Goal: Task Accomplishment & Management: Manage account settings

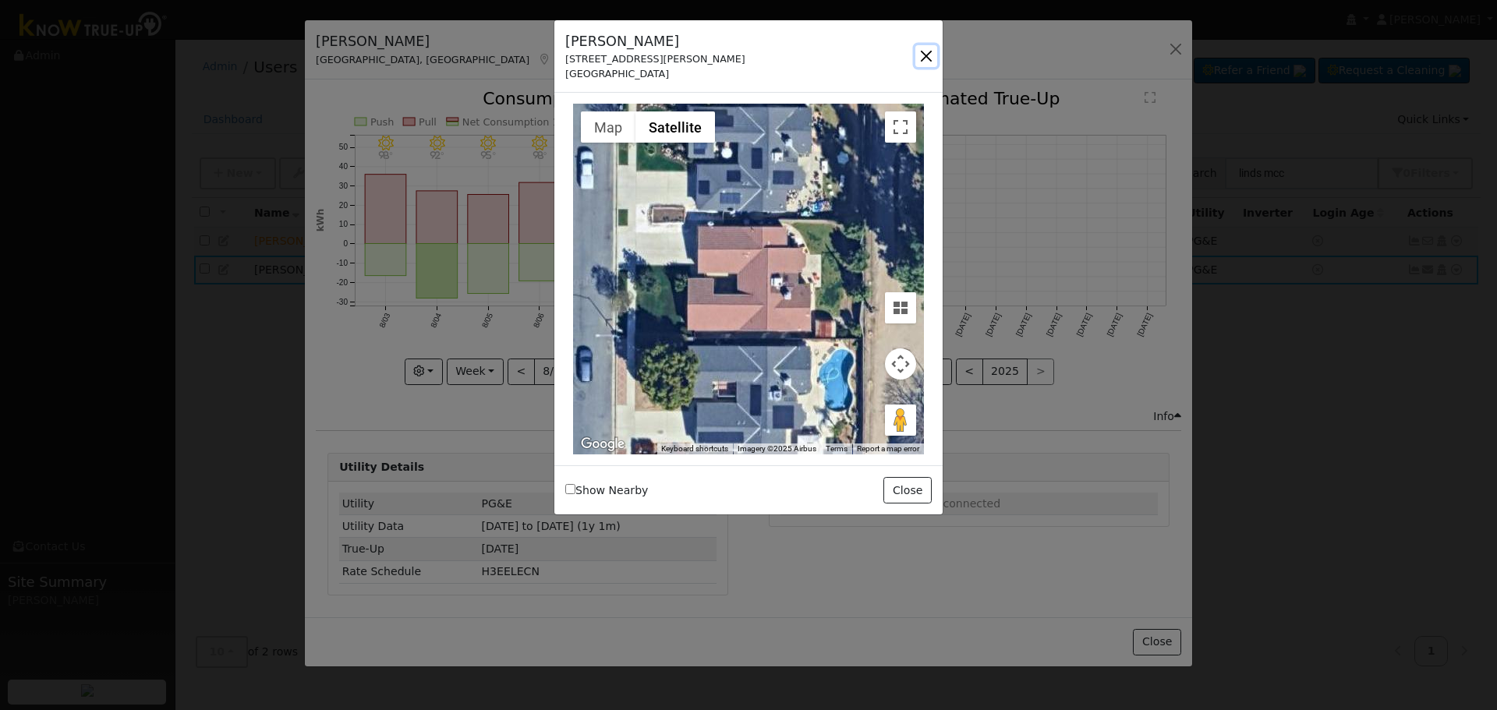
click at [925, 47] on button "button" at bounding box center [926, 56] width 22 height 22
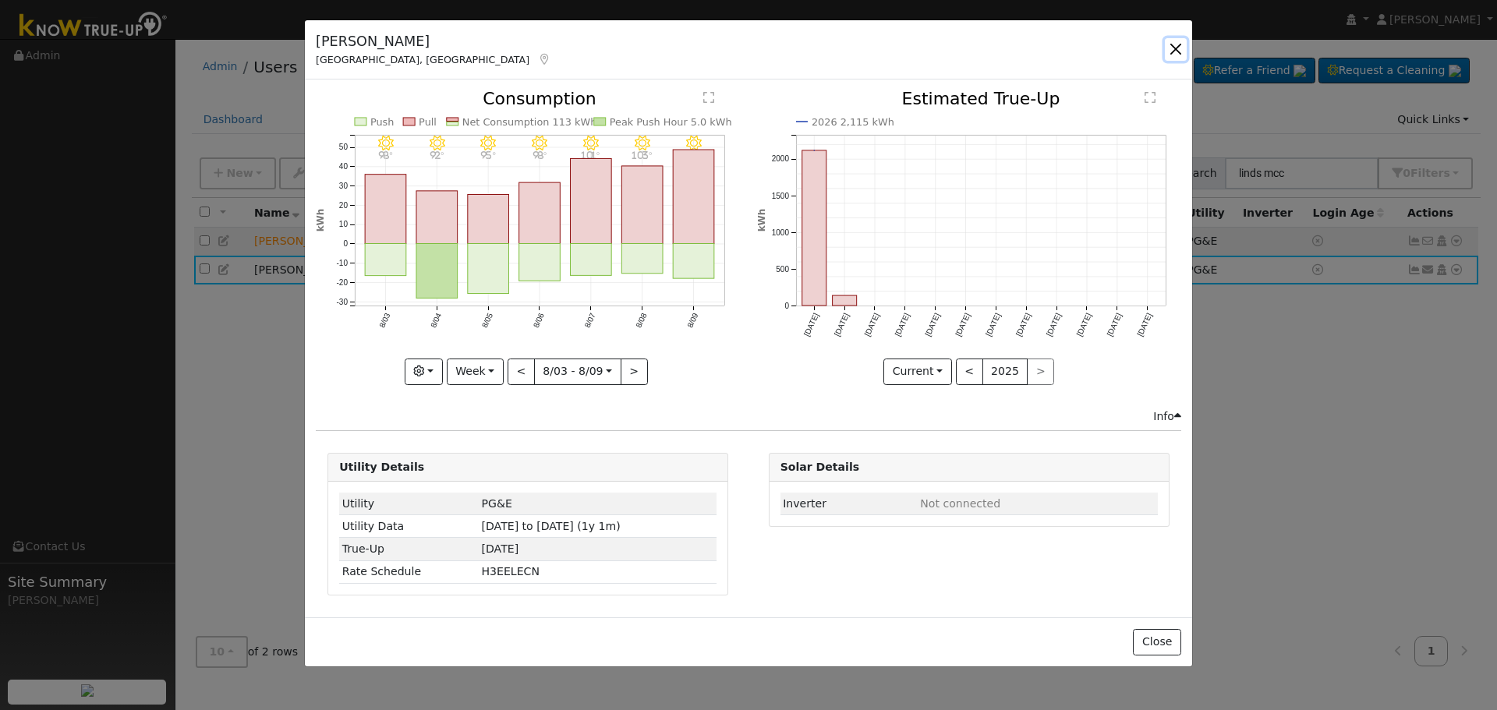
click at [1176, 50] on button "button" at bounding box center [1176, 49] width 22 height 22
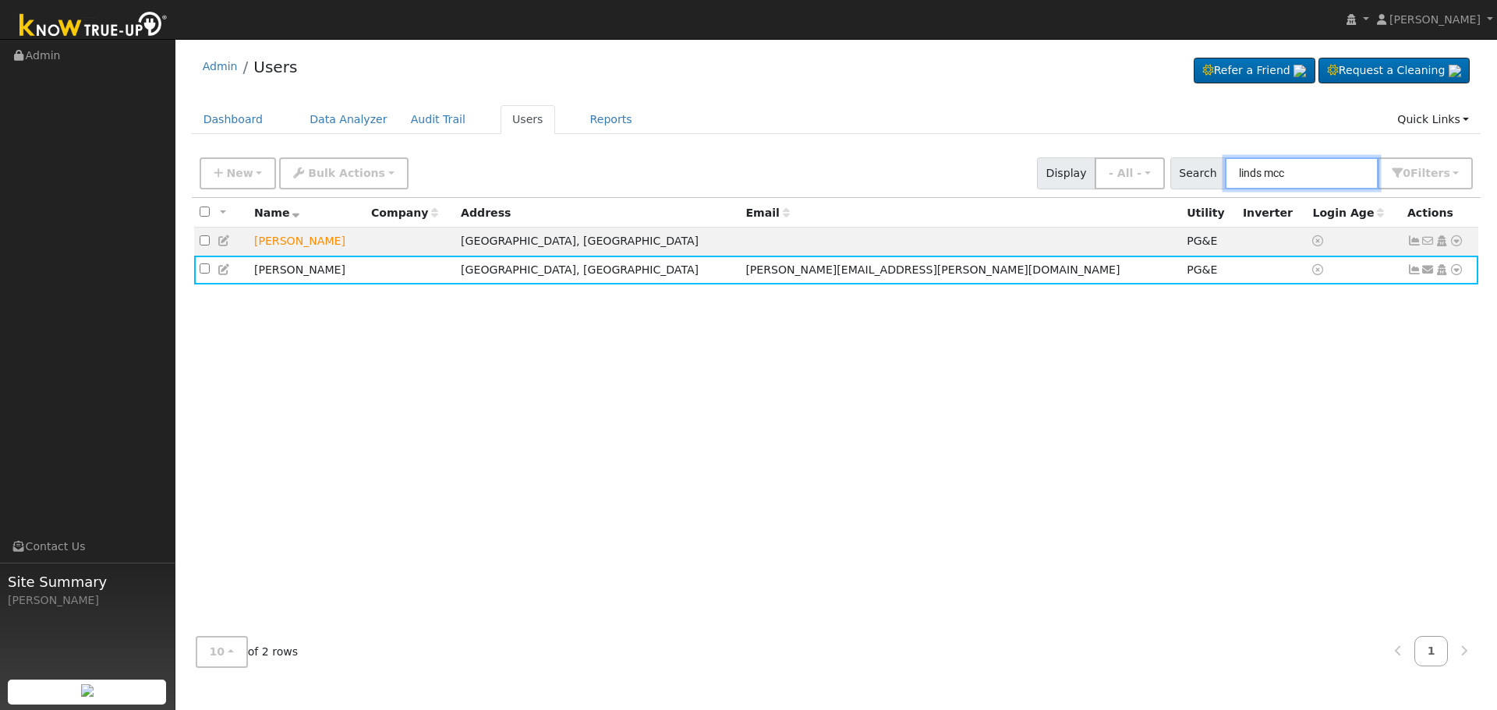
drag, startPoint x: 1313, startPoint y: 171, endPoint x: 1216, endPoint y: 149, distance: 99.9
click at [1216, 149] on div "Admin Users Refer a Friend Request a Cleaning" at bounding box center [836, 363] width 1306 height 633
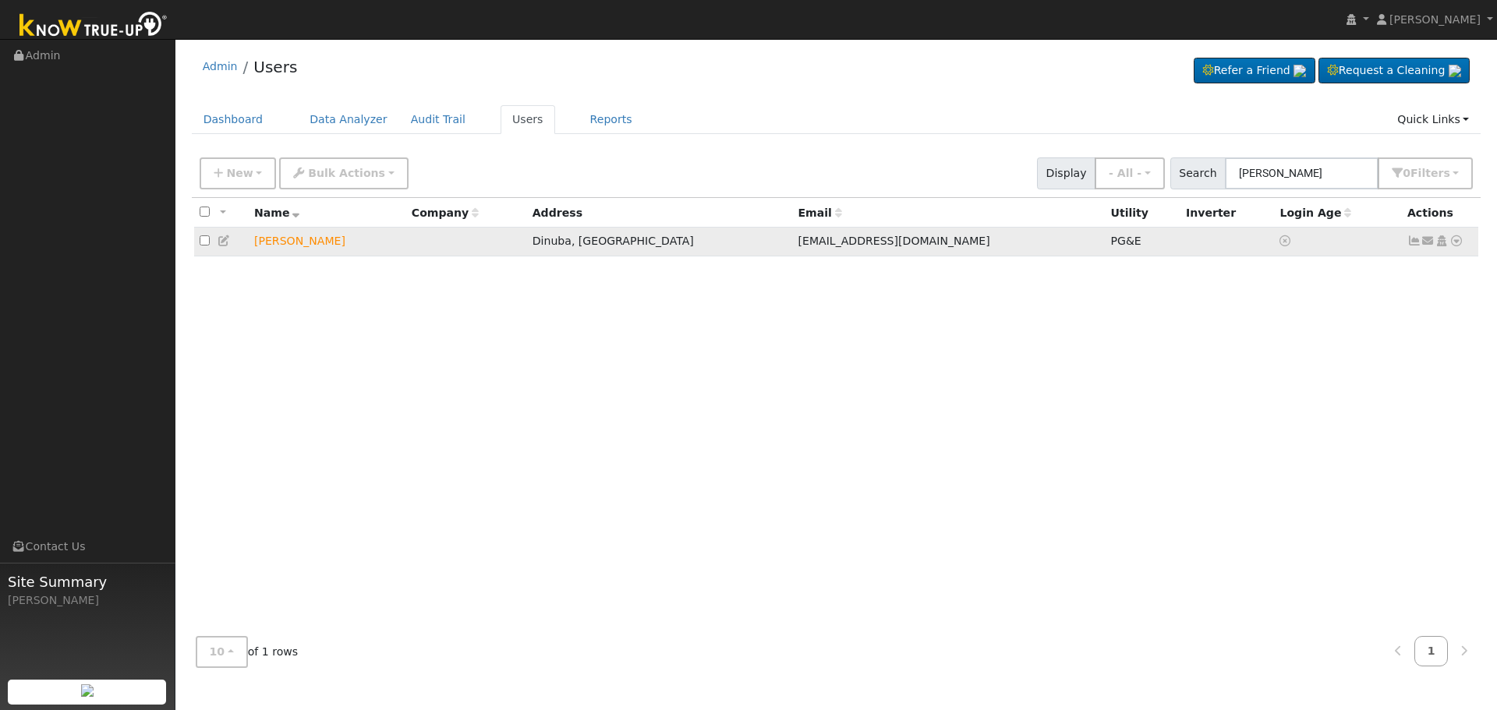
click at [1413, 242] on icon at bounding box center [1414, 240] width 14 height 11
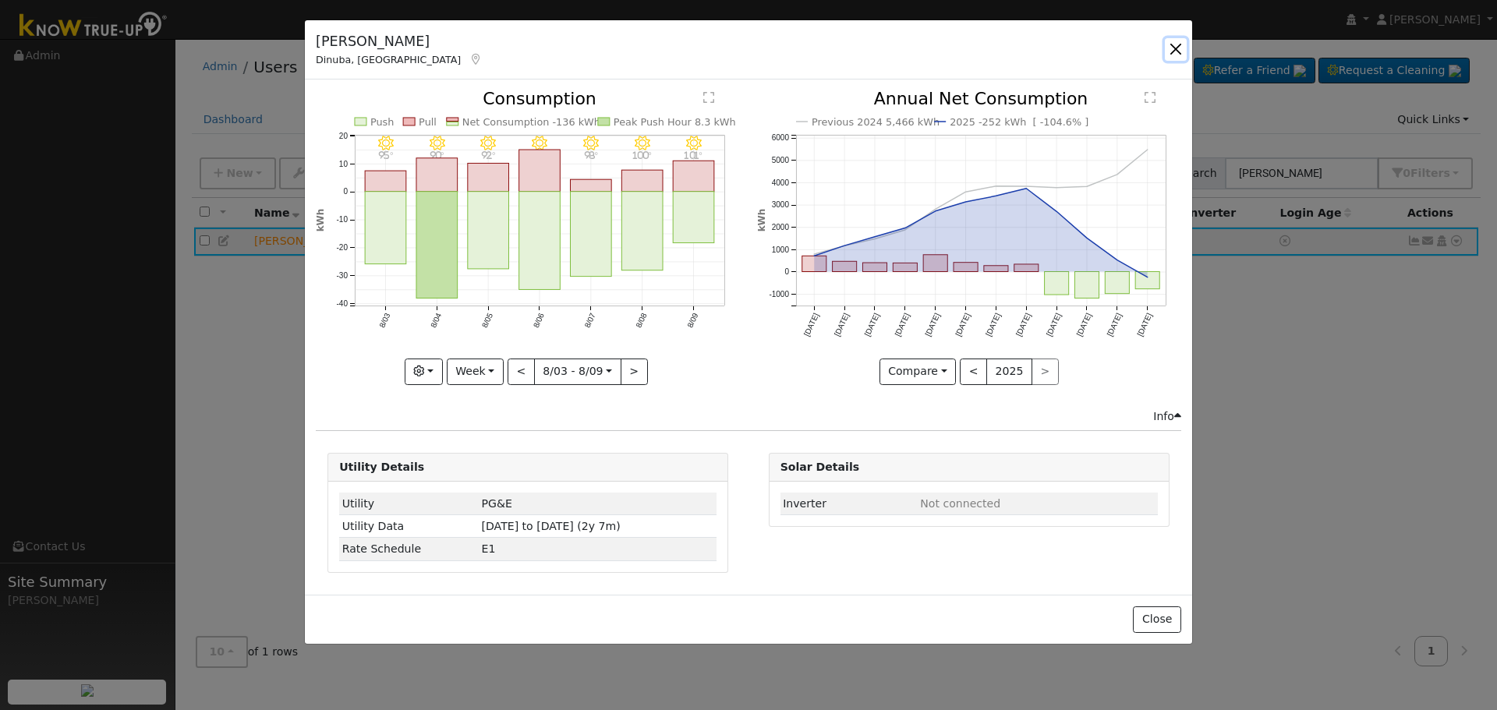
click at [1170, 55] on button "button" at bounding box center [1176, 49] width 22 height 22
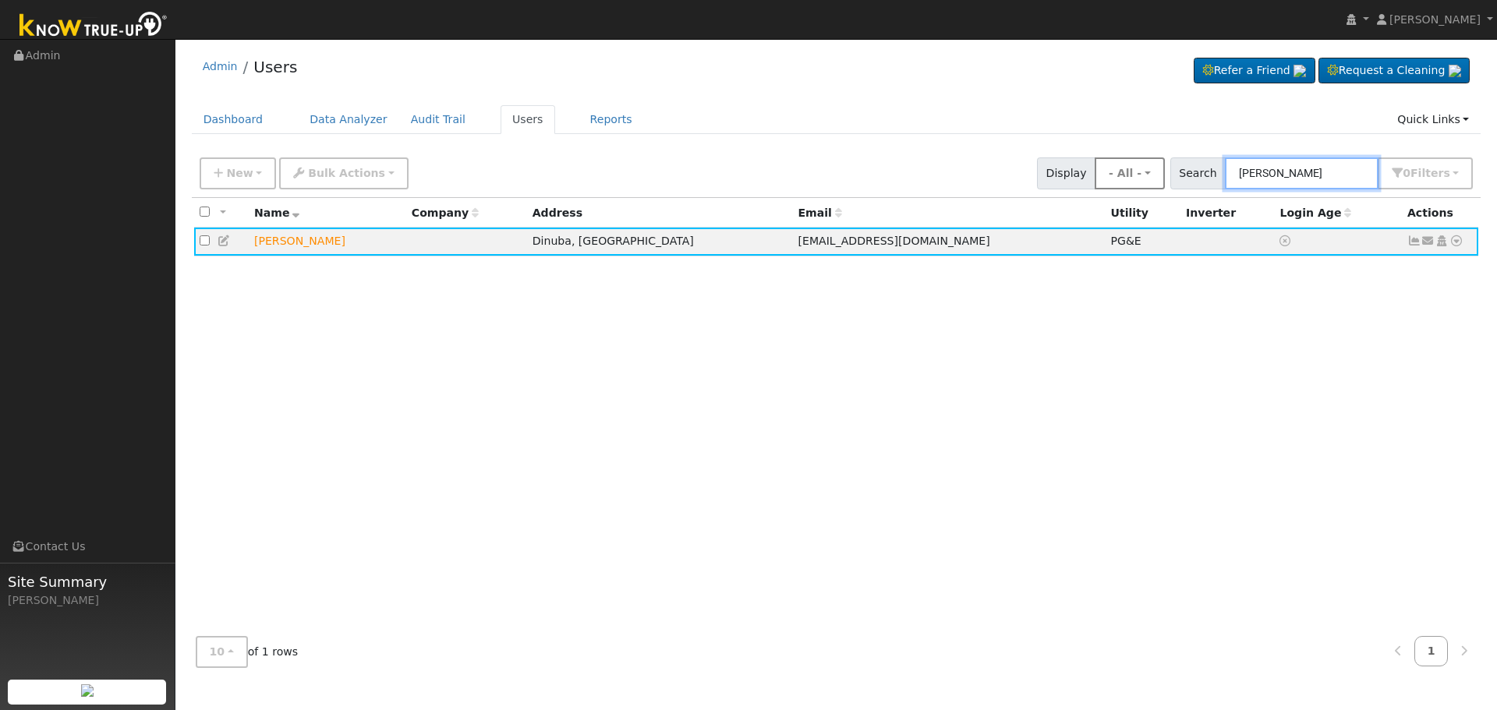
drag, startPoint x: 1315, startPoint y: 166, endPoint x: 1177, endPoint y: 182, distance: 139.7
click at [1177, 182] on div "New Add User Quick Add Quick Connect Quick Convert Lead Bulk Actions Send Email…" at bounding box center [835, 170] width 1279 height 37
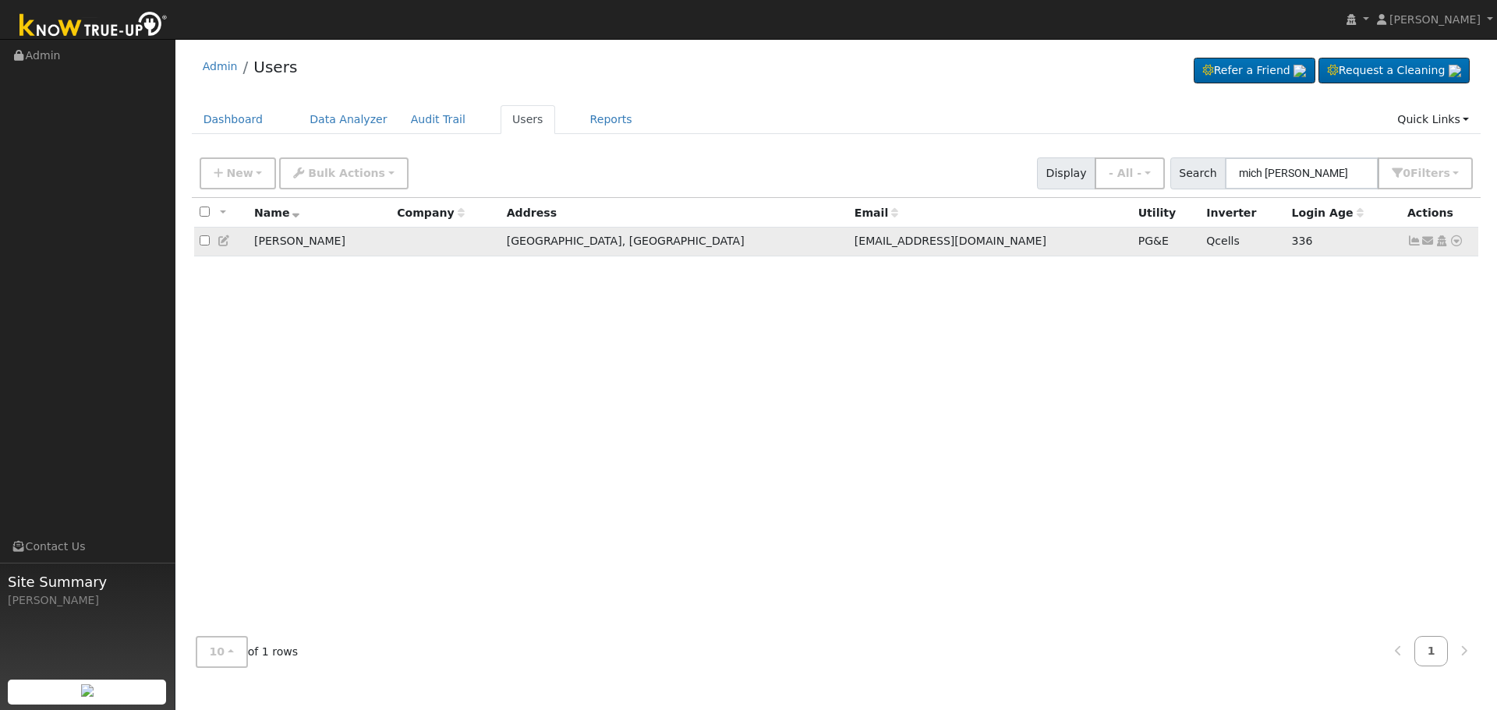
click at [1414, 243] on icon at bounding box center [1414, 240] width 14 height 11
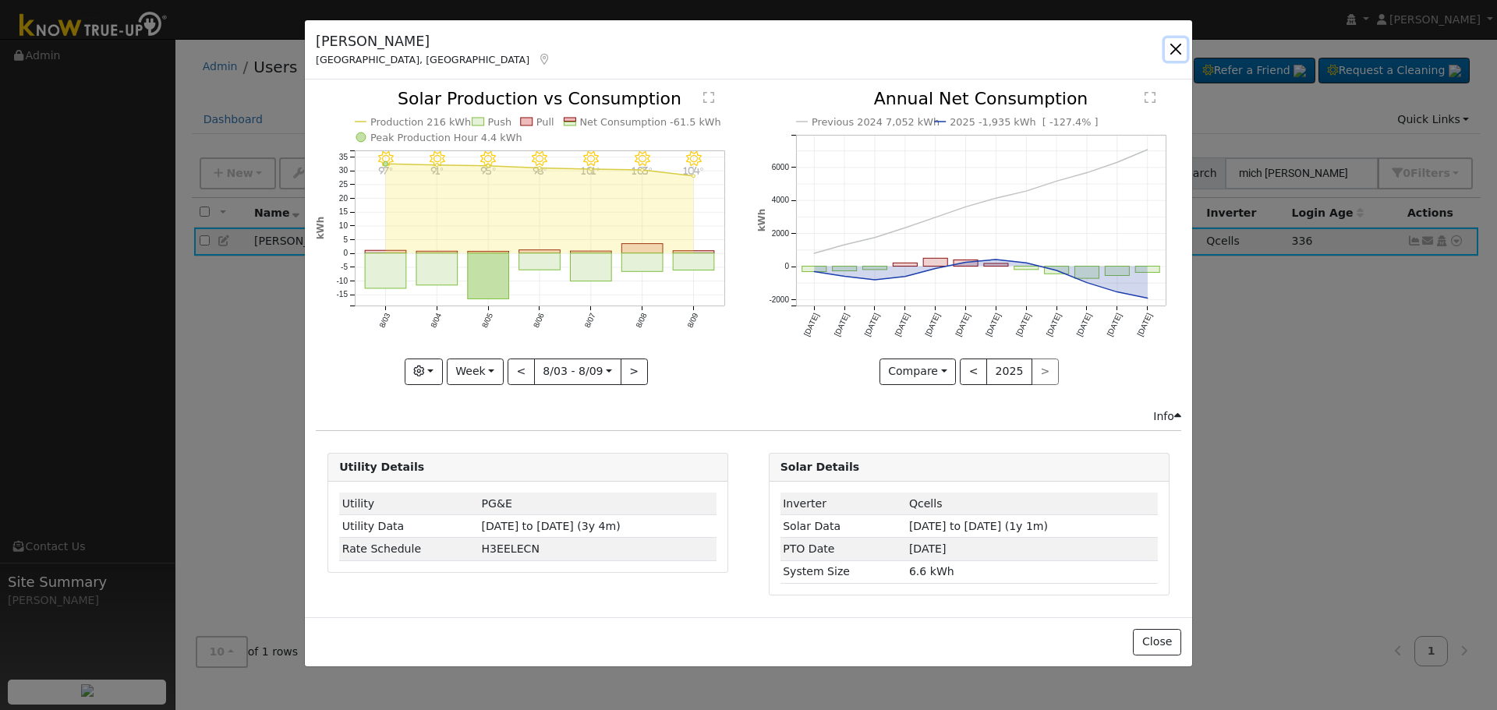
click at [1173, 57] on button "button" at bounding box center [1176, 49] width 22 height 22
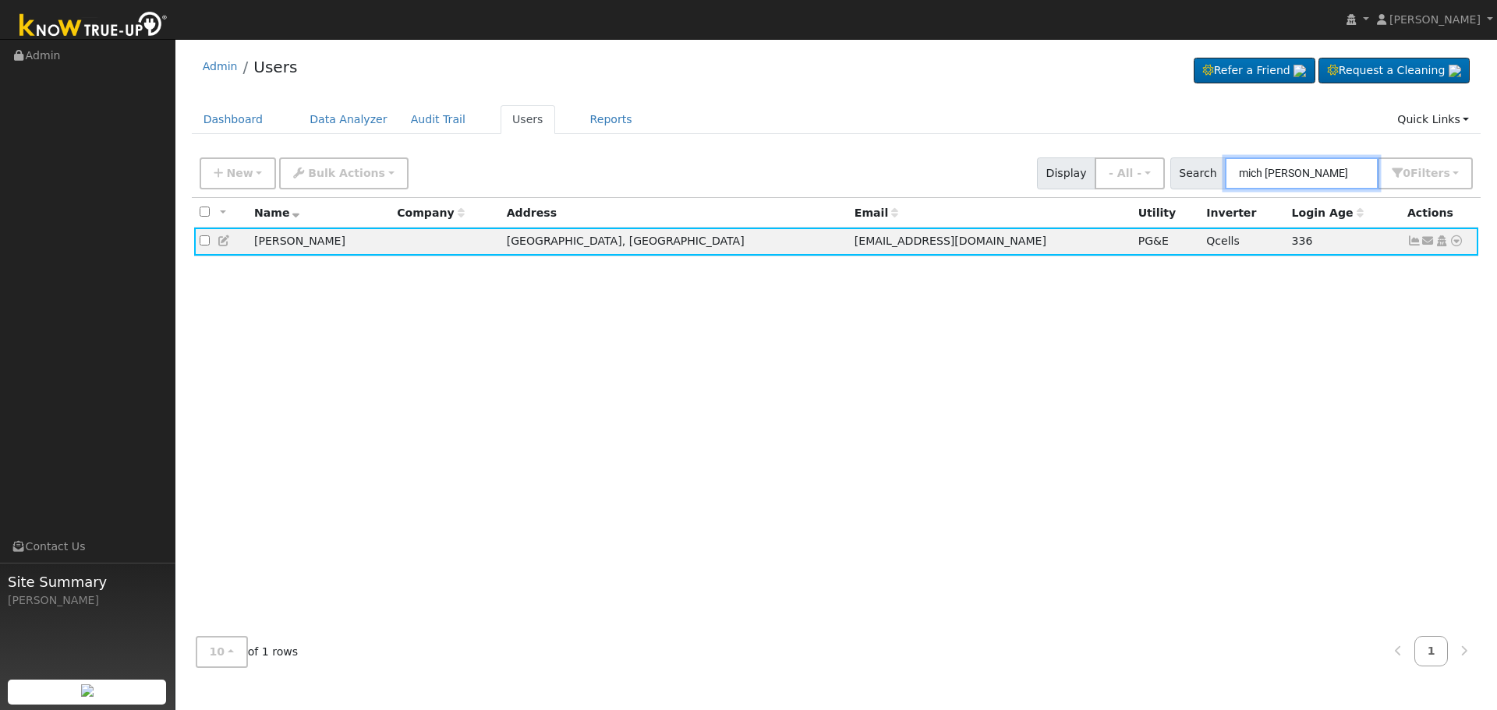
drag, startPoint x: 1305, startPoint y: 175, endPoint x: 1172, endPoint y: 195, distance: 134.9
click at [1181, 193] on div "New Add User Quick Add Quick Connect Quick Convert Lead Bulk Actions Send Email…" at bounding box center [837, 174] width 1290 height 48
click at [1410, 242] on icon at bounding box center [1414, 240] width 14 height 11
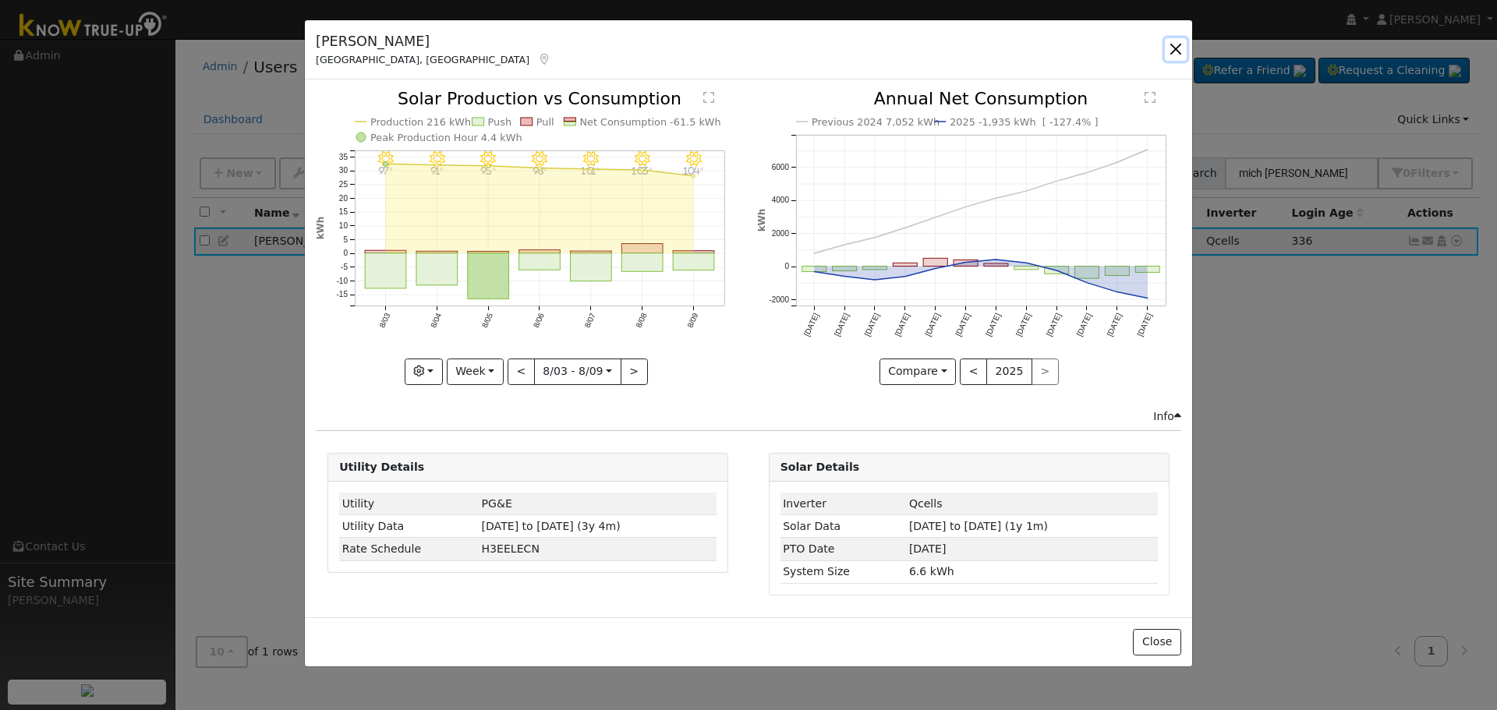
click at [1178, 45] on button "button" at bounding box center [1176, 49] width 22 height 22
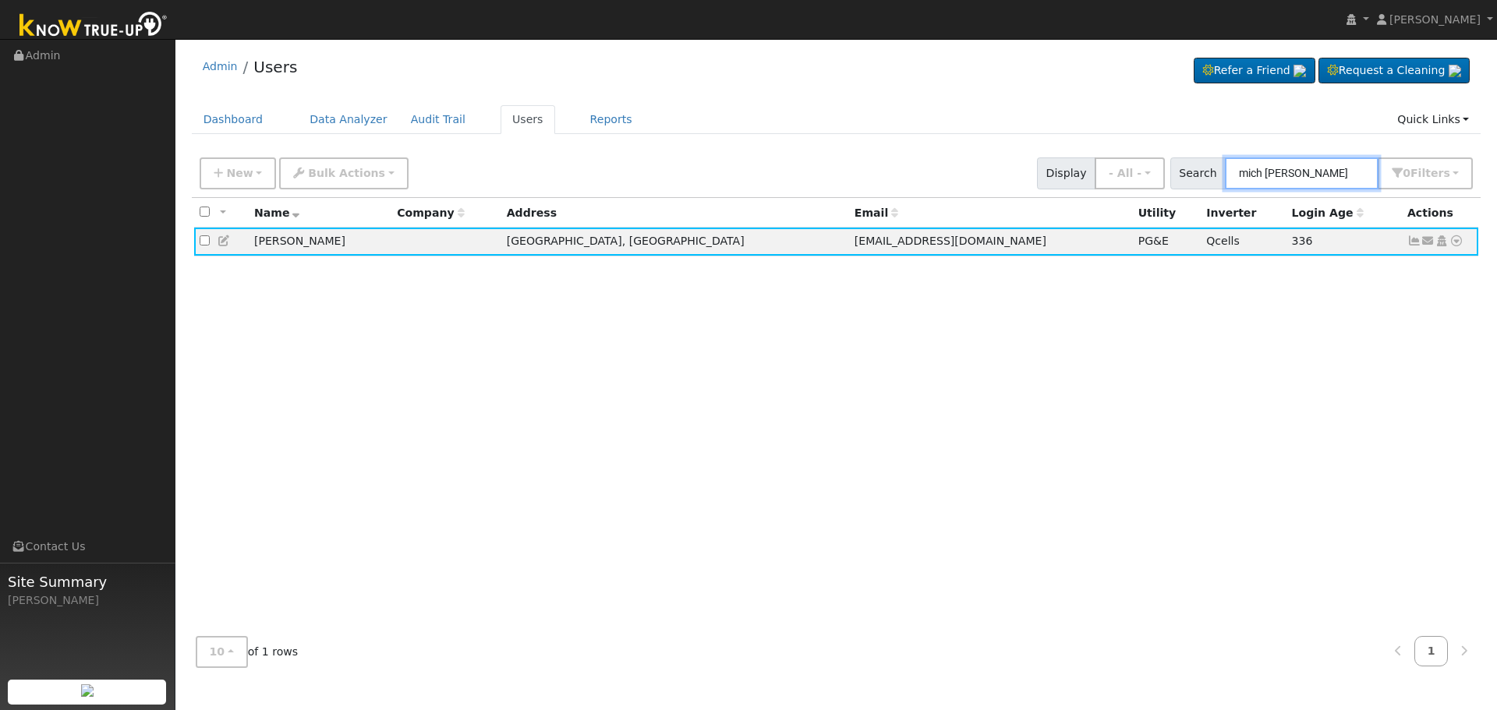
drag, startPoint x: 1317, startPoint y: 173, endPoint x: 1208, endPoint y: 180, distance: 109.4
click at [1221, 182] on div "Search mich [PERSON_NAME] 0 Filter s Role Show - All - Show Leads Admin Billing…" at bounding box center [1321, 173] width 303 height 32
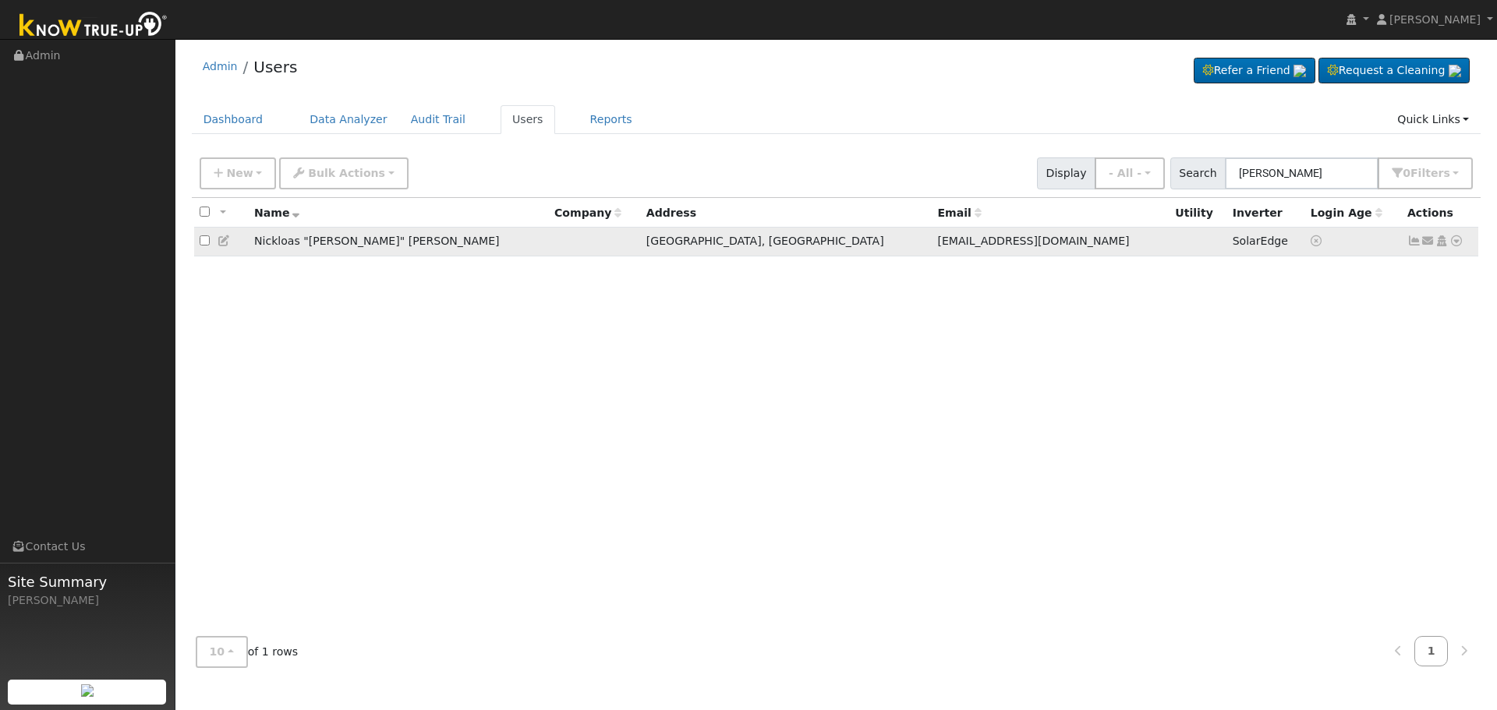
click at [1412, 244] on icon at bounding box center [1414, 240] width 14 height 11
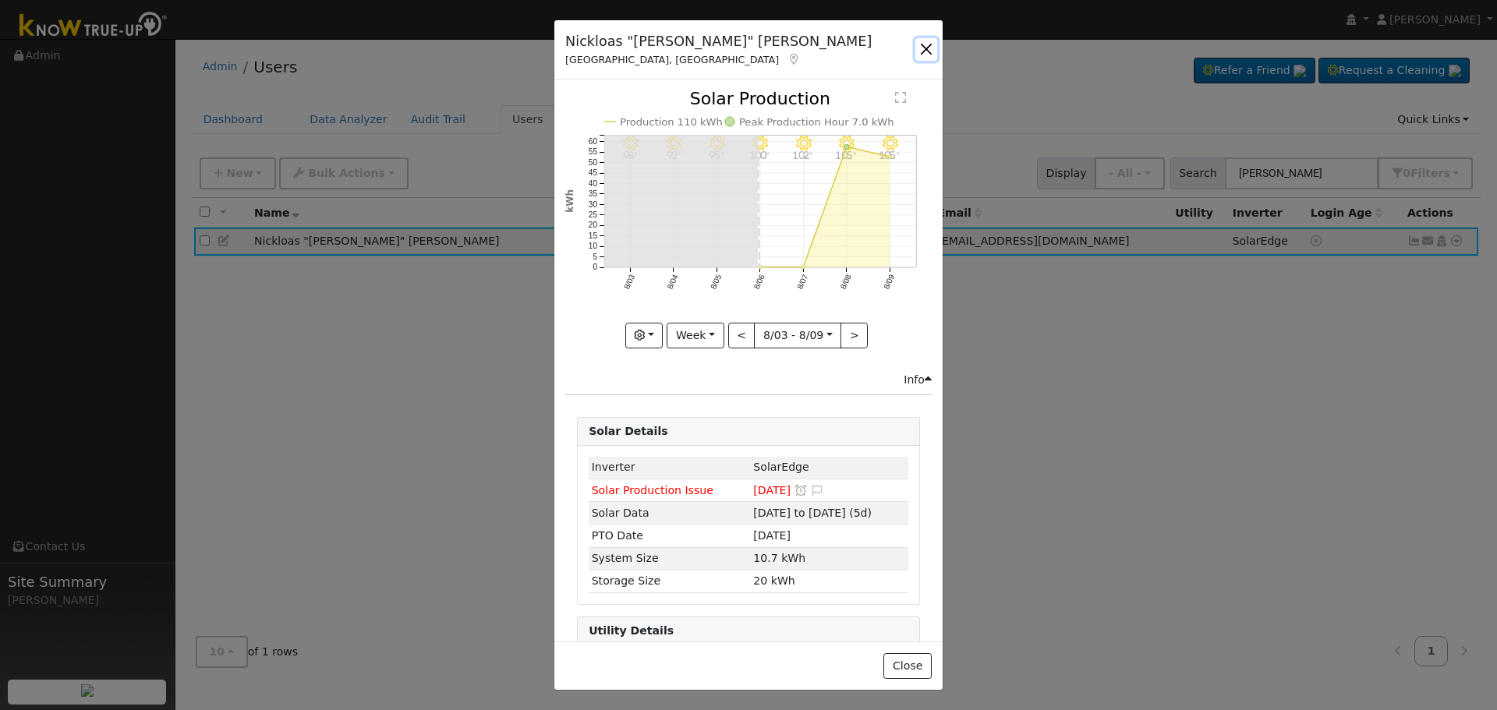
click at [928, 49] on button "button" at bounding box center [926, 49] width 22 height 22
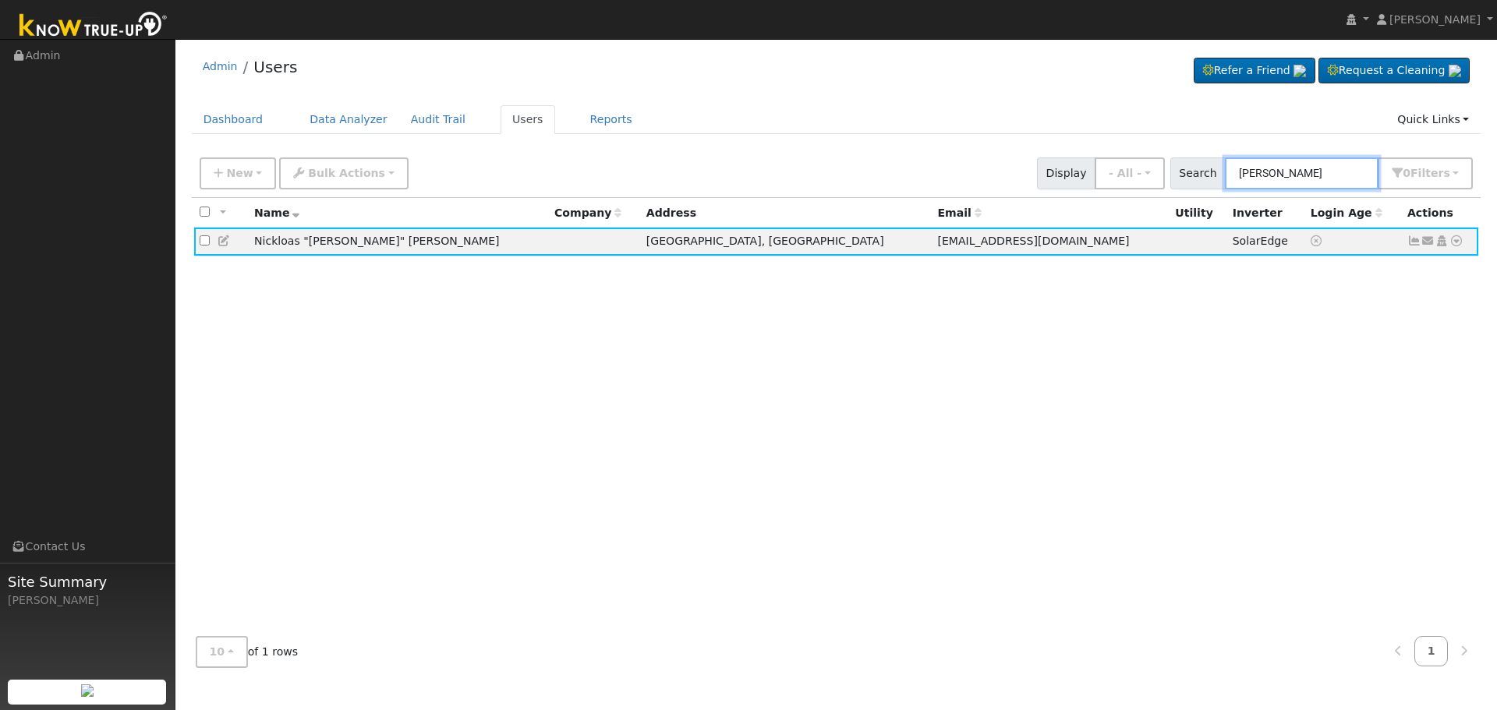
drag, startPoint x: 1310, startPoint y: 177, endPoint x: 1194, endPoint y: 177, distance: 116.2
click at [1194, 177] on div "Search nick host 0 Filter s Role Show - All - Show Leads Admin Billing Admin Ac…" at bounding box center [1321, 173] width 303 height 32
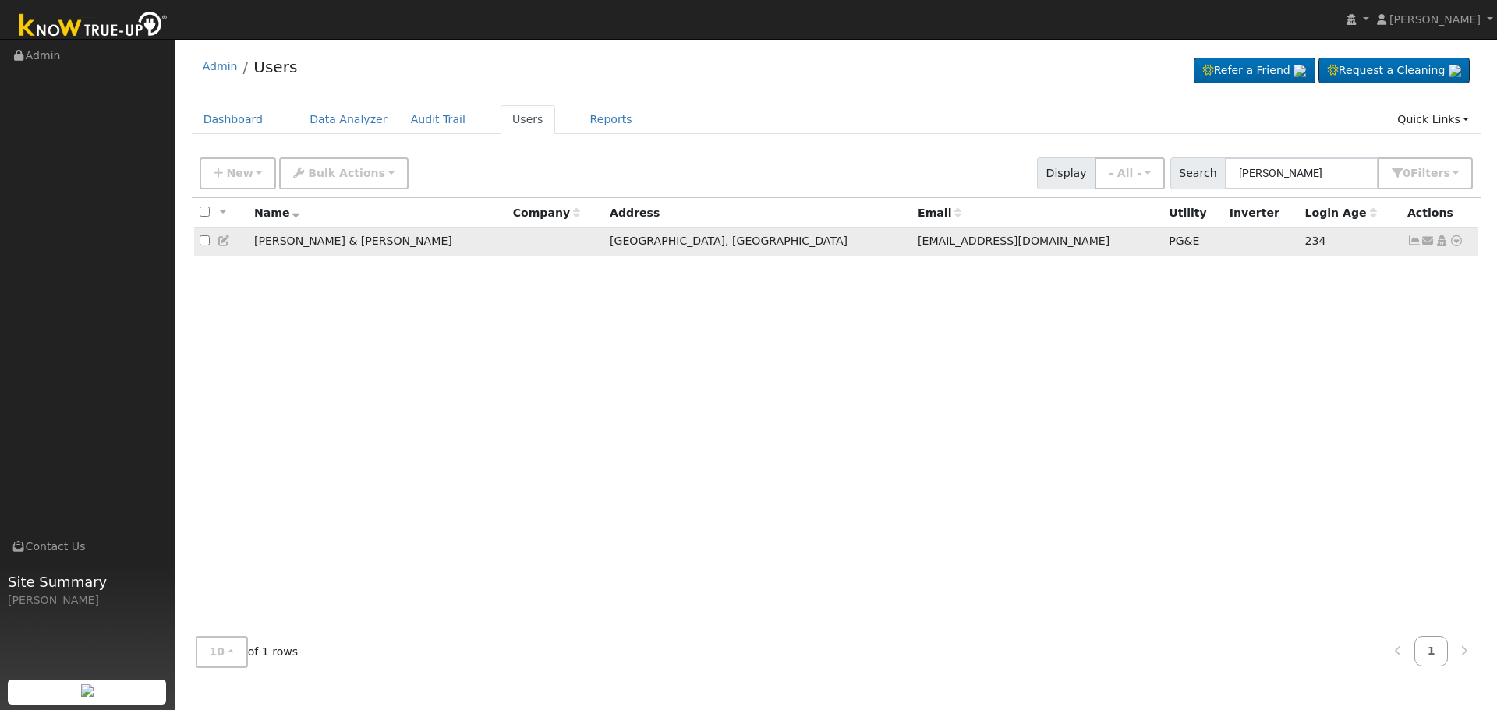
click at [1409, 246] on icon at bounding box center [1414, 240] width 14 height 11
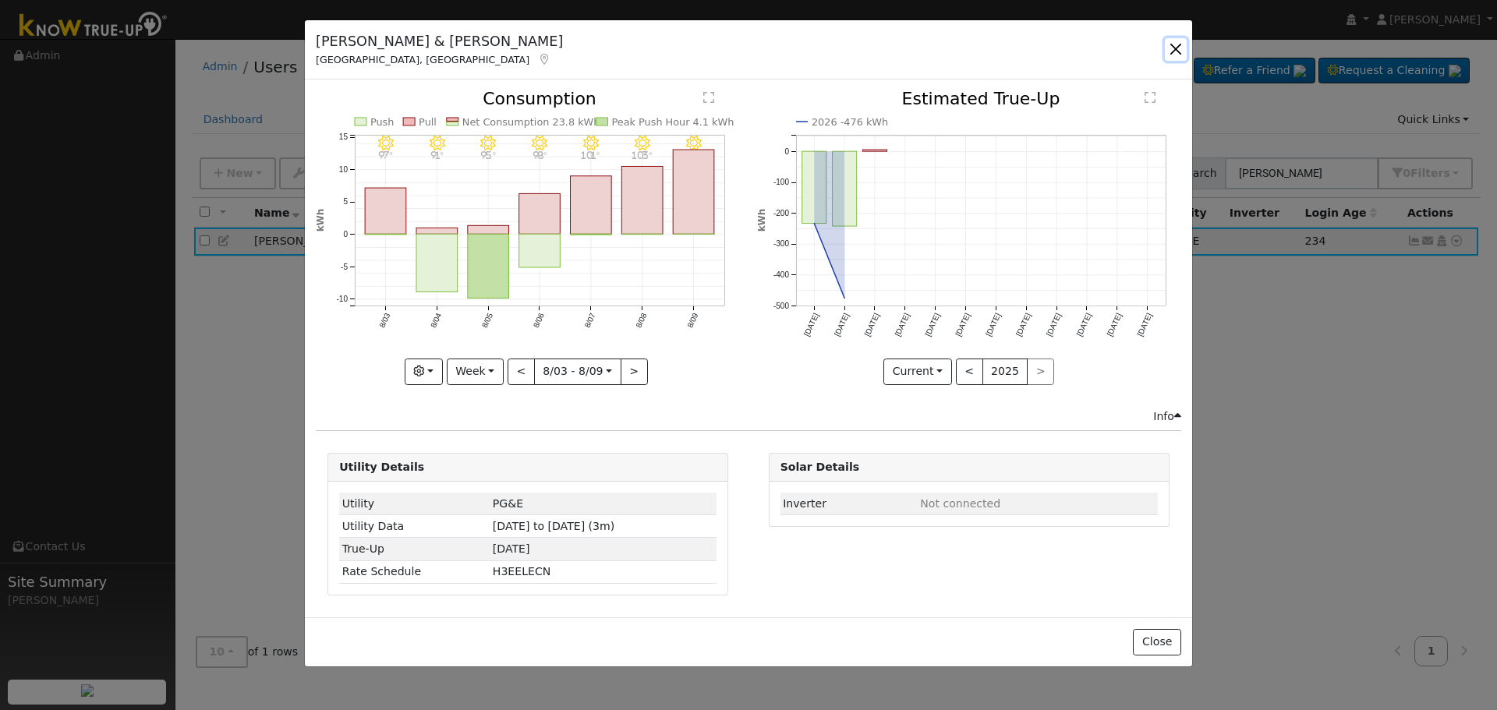
click at [1182, 53] on button "button" at bounding box center [1176, 49] width 22 height 22
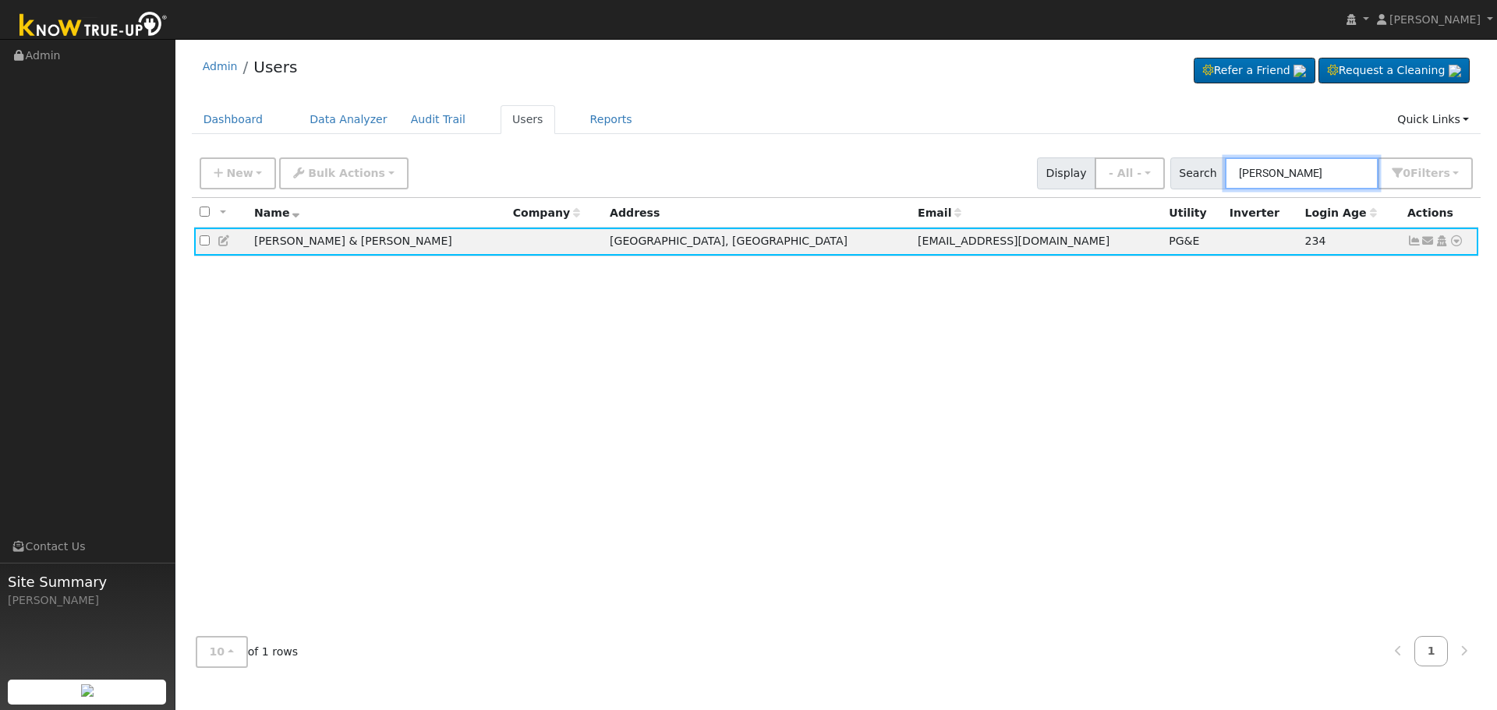
drag, startPoint x: 1325, startPoint y: 170, endPoint x: 1196, endPoint y: 184, distance: 129.4
click at [1197, 184] on div "Search [PERSON_NAME] 0 Filter s Role Show - All - Show Leads Admin Billing Admi…" at bounding box center [1321, 173] width 303 height 32
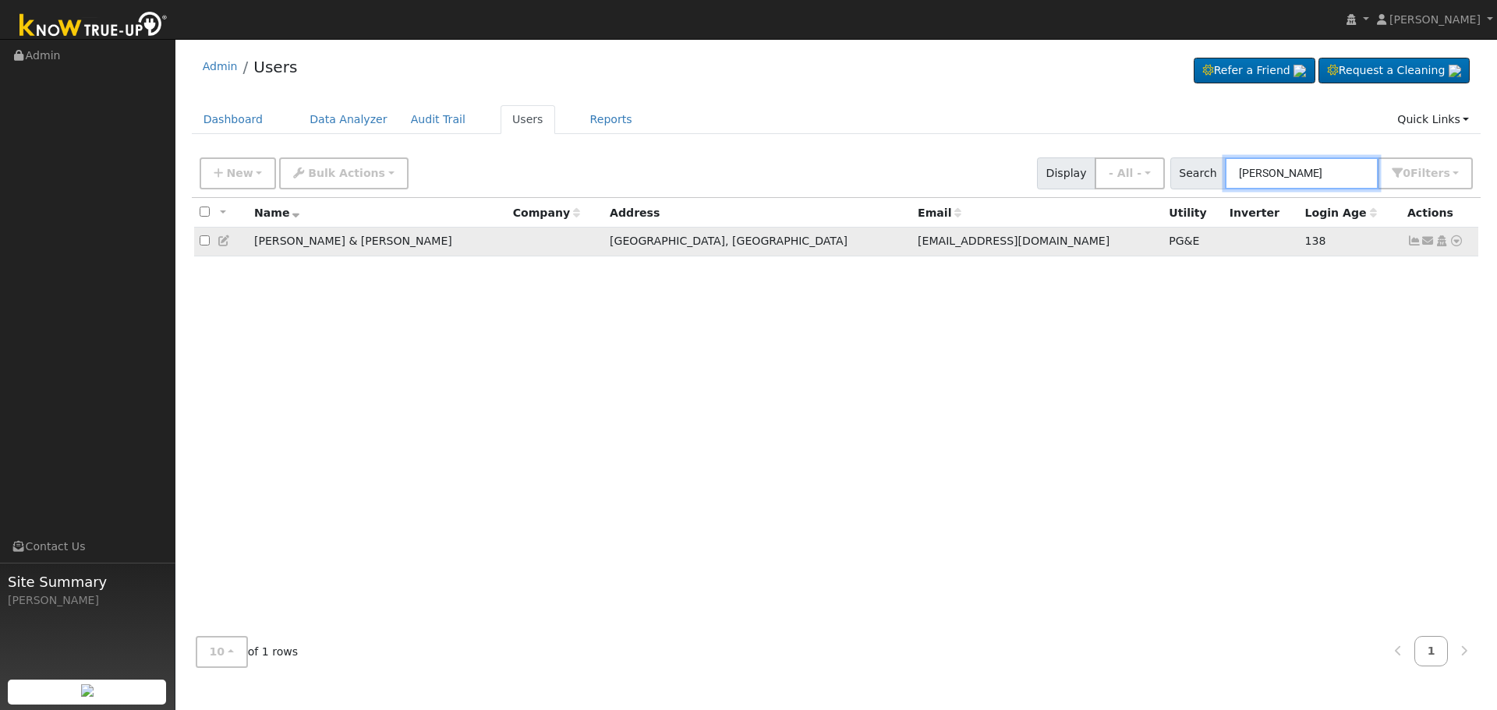
type input "[PERSON_NAME]"
click at [1414, 242] on icon at bounding box center [1414, 240] width 14 height 11
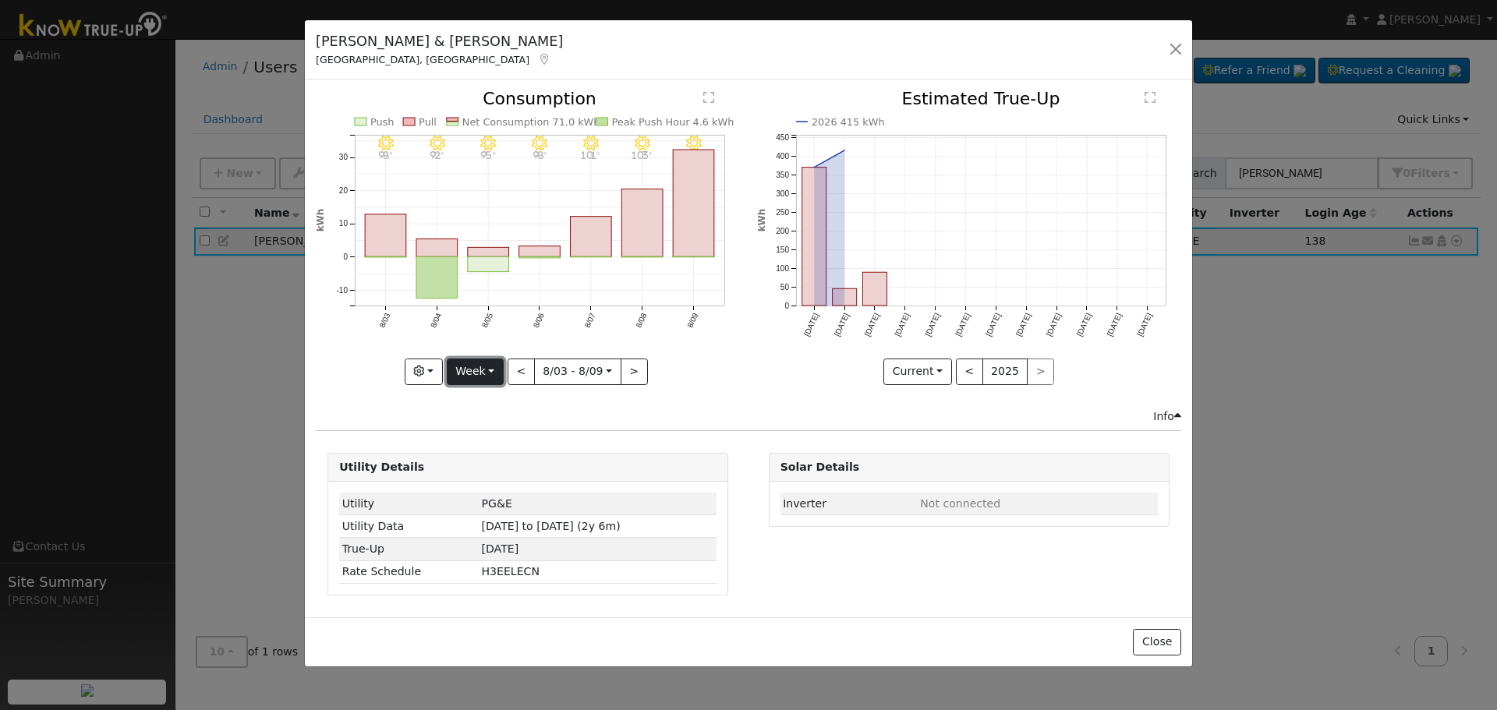
click at [476, 370] on button "Week" at bounding box center [475, 372] width 57 height 27
click at [508, 442] on link "Month" at bounding box center [502, 448] width 108 height 22
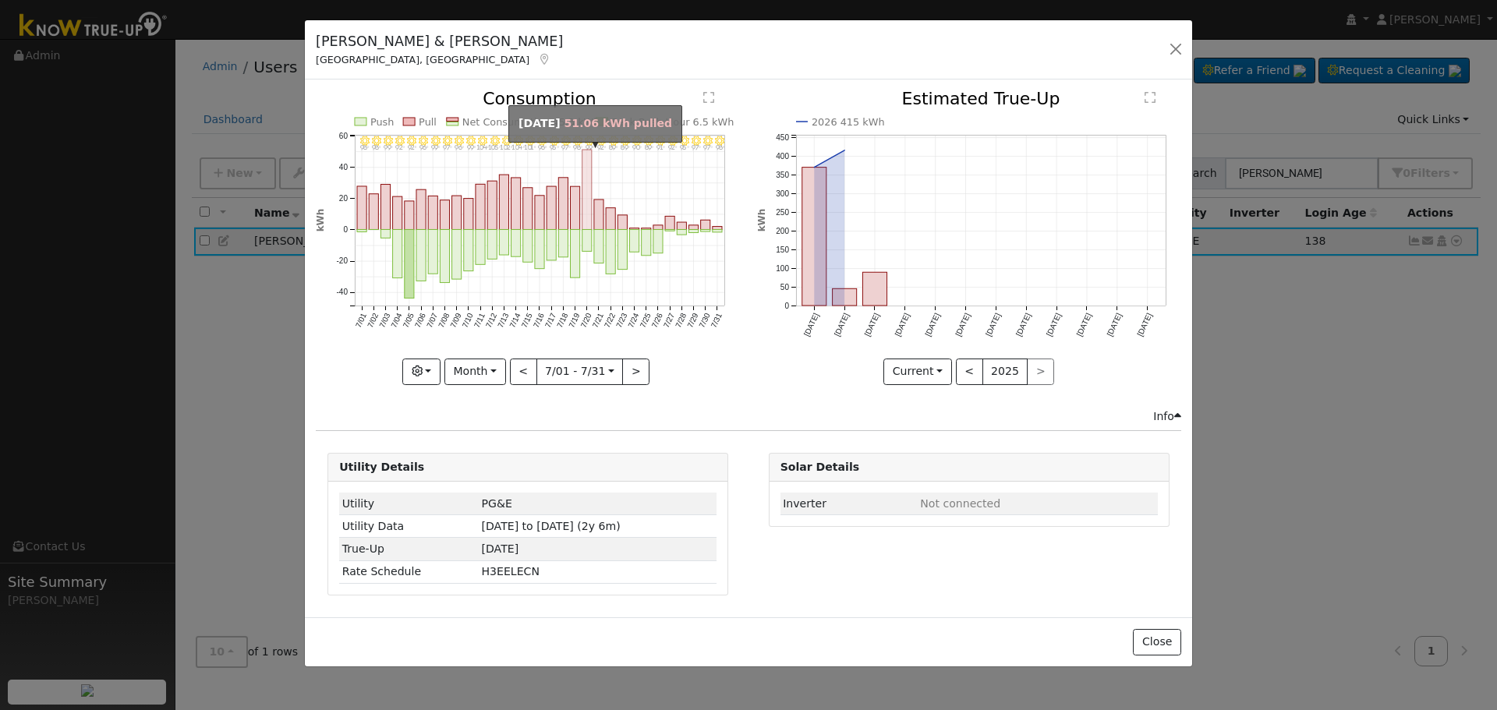
click at [585, 203] on rect "onclick=""" at bounding box center [586, 190] width 9 height 80
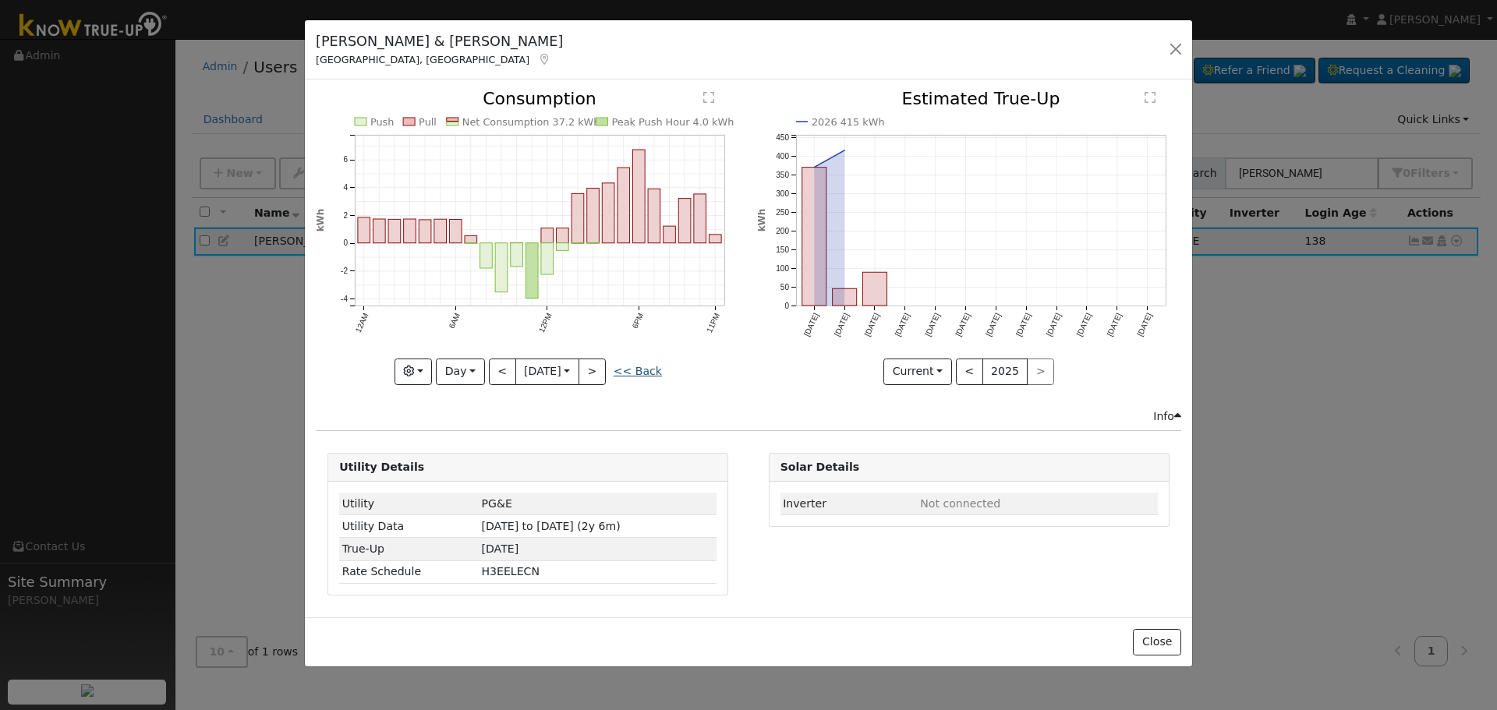
click at [635, 368] on link "<< Back" at bounding box center [638, 371] width 48 height 12
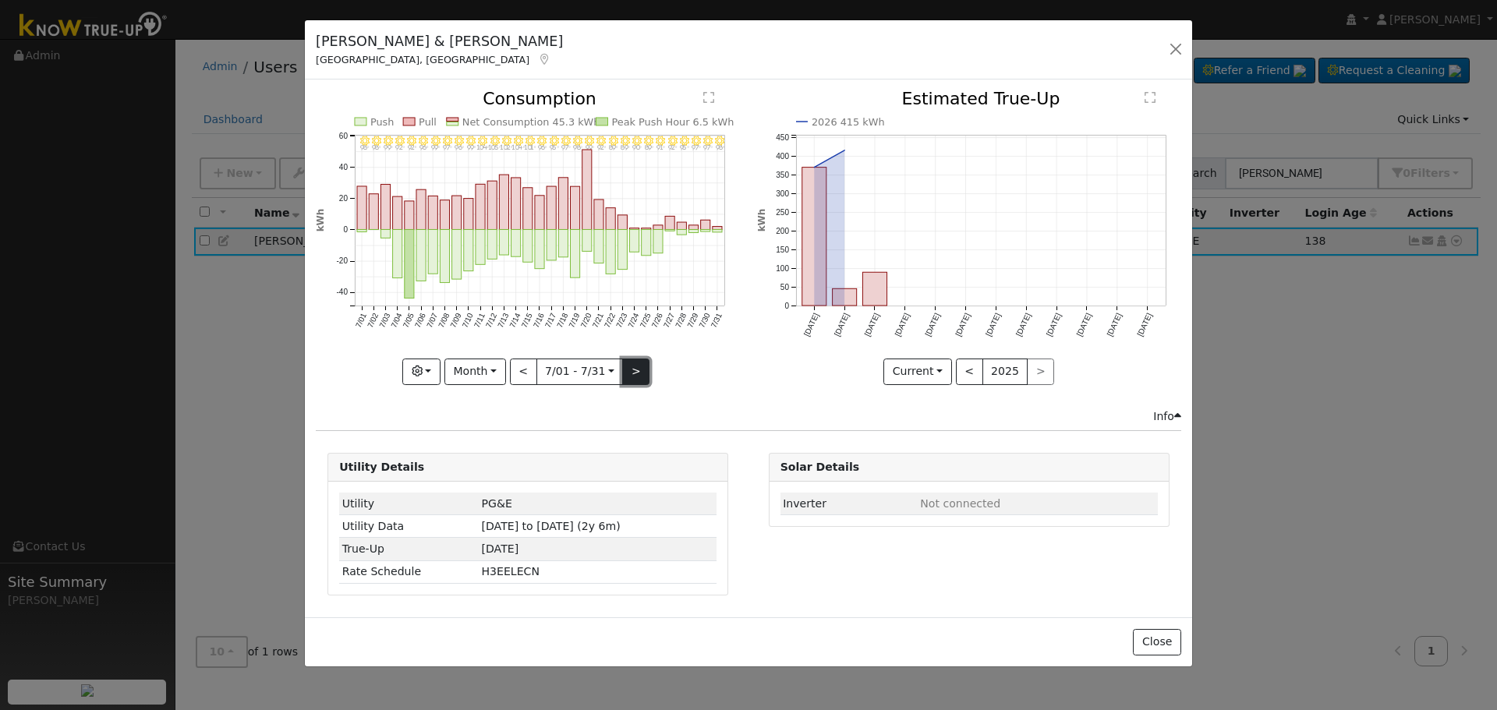
click at [632, 377] on button ">" at bounding box center [635, 372] width 27 height 27
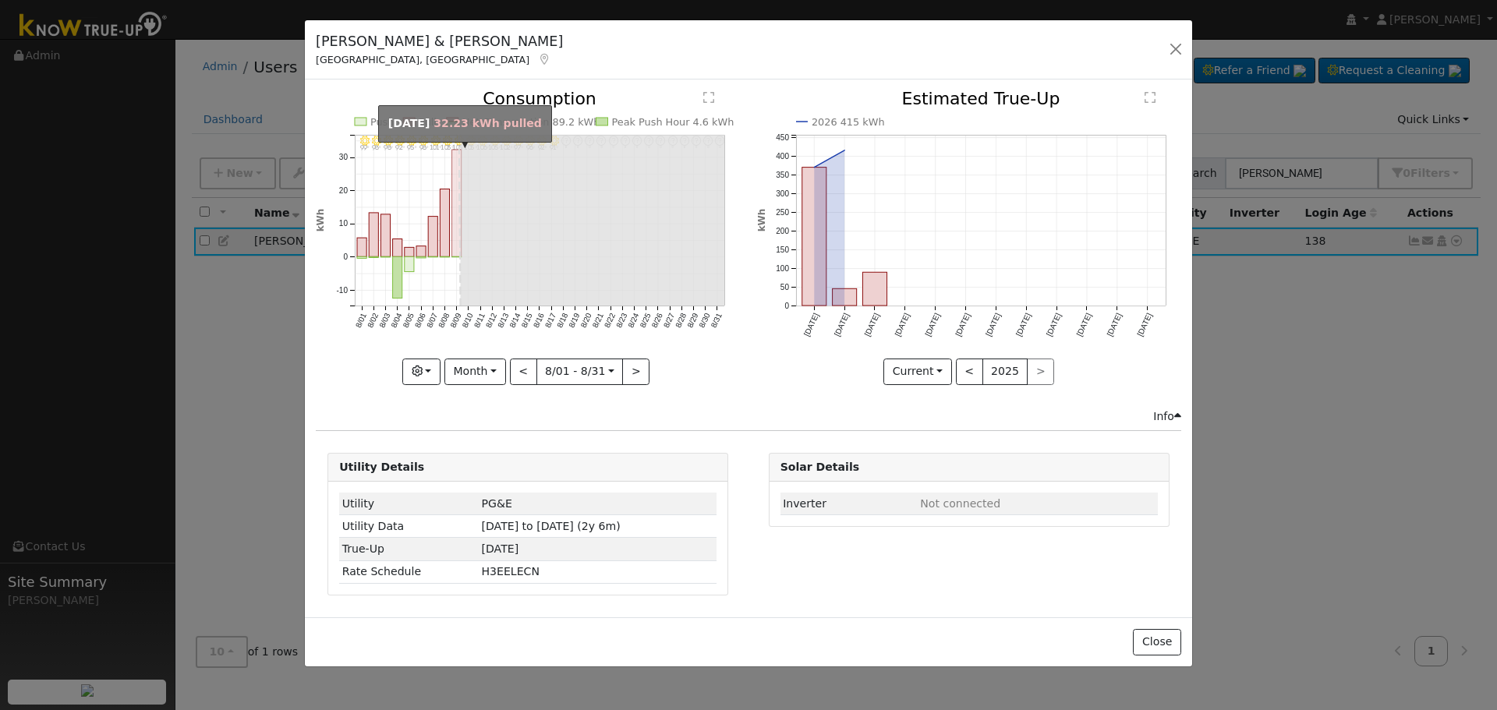
click at [455, 210] on rect "onclick=""" at bounding box center [456, 203] width 9 height 107
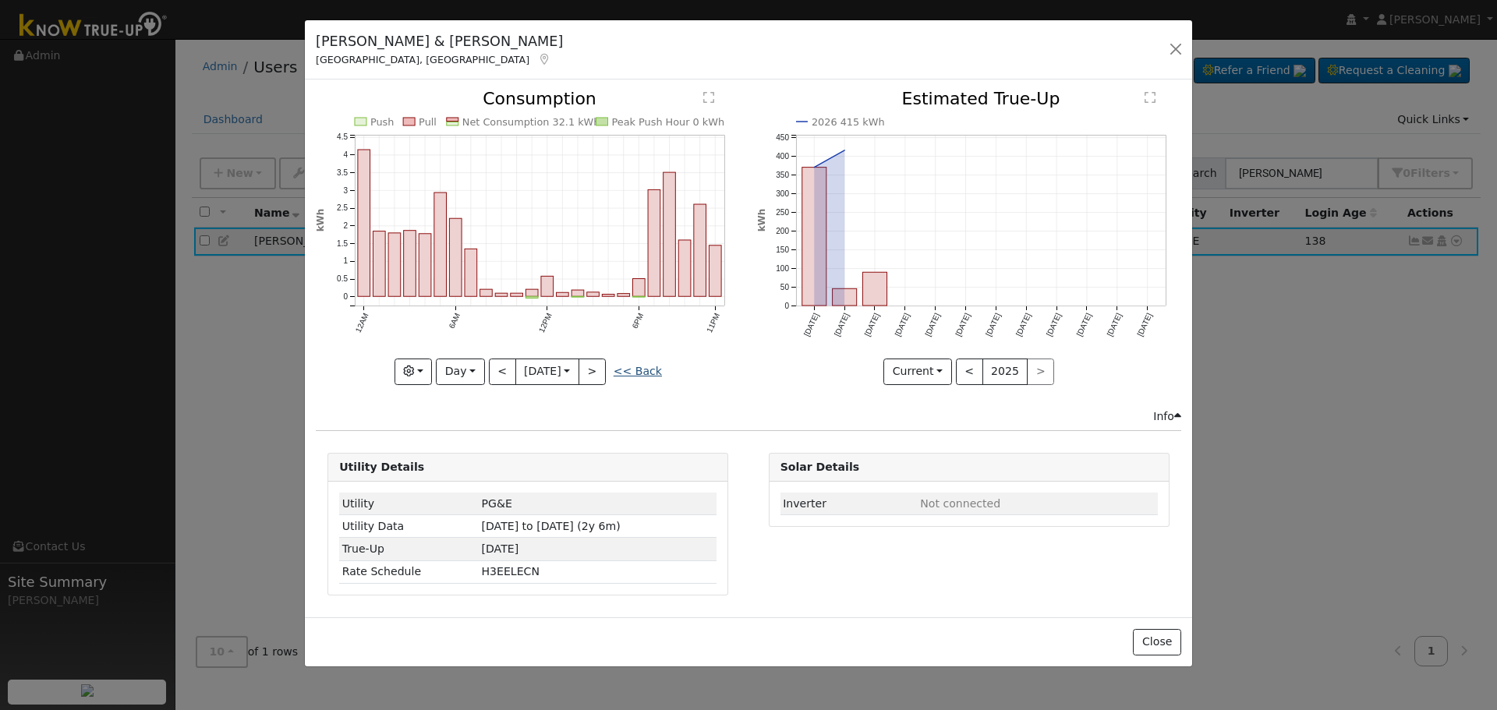
click at [641, 365] on link "<< Back" at bounding box center [638, 371] width 48 height 12
type input "[DATE]"
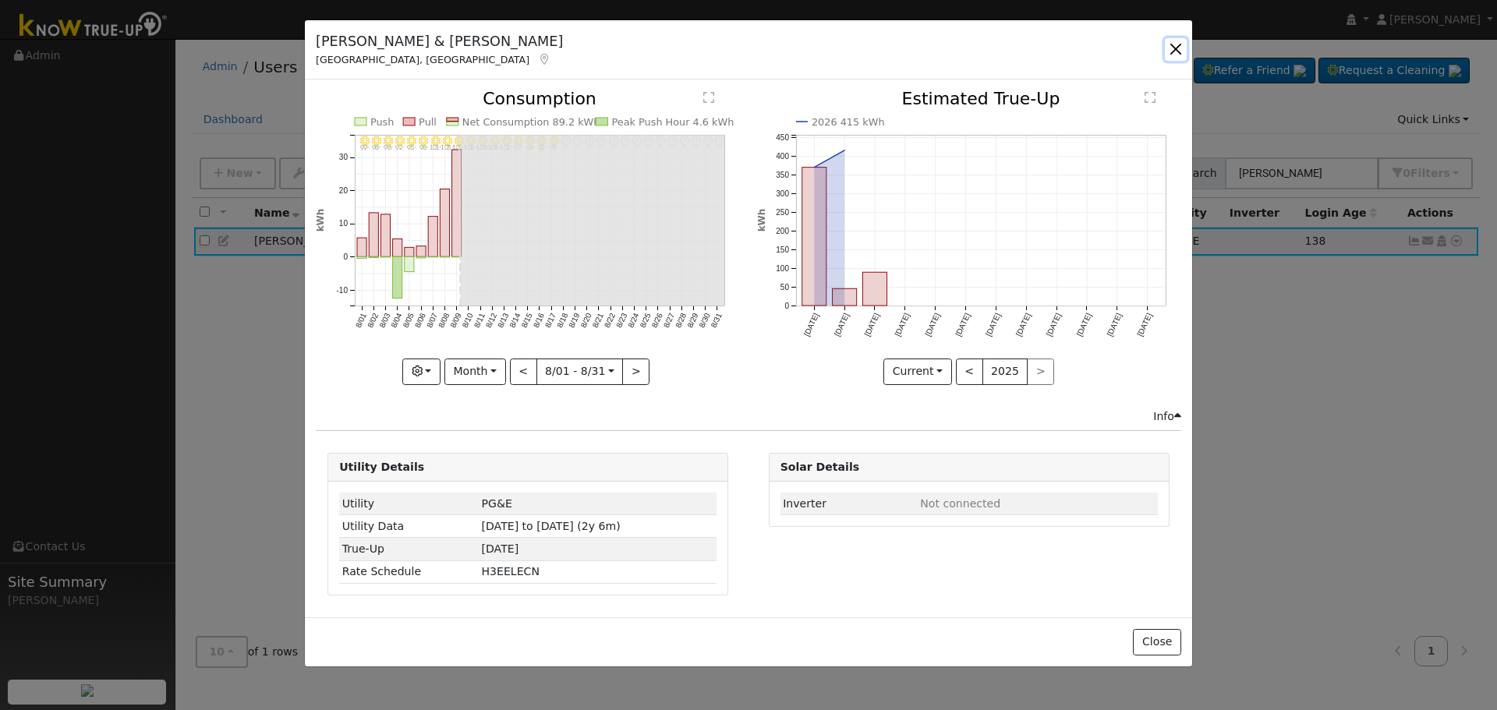
click at [1180, 50] on button "button" at bounding box center [1176, 49] width 22 height 22
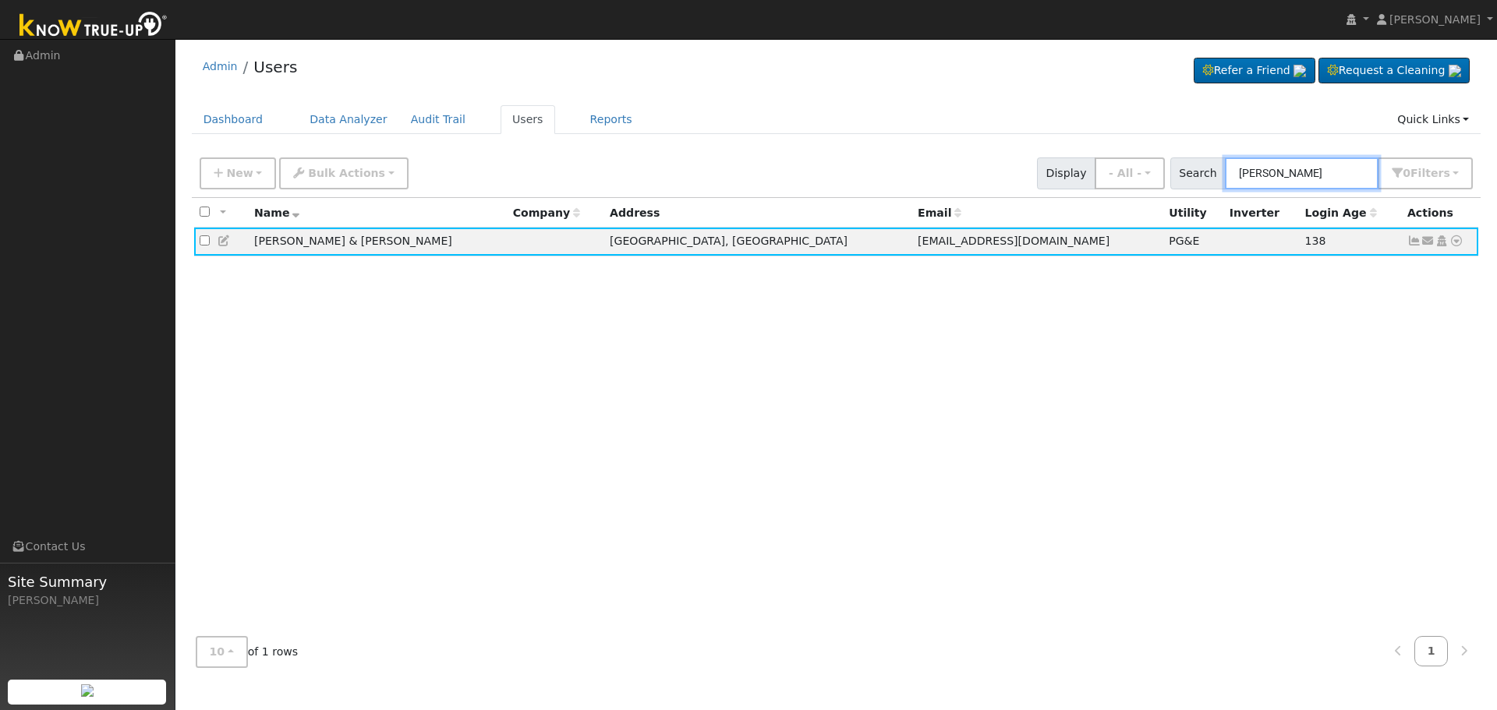
drag, startPoint x: 1330, startPoint y: 167, endPoint x: 1212, endPoint y: 173, distance: 118.7
click at [1212, 173] on div "Search [PERSON_NAME] 0 Filter s Role Show - All - Show Leads Admin Billing Admi…" at bounding box center [1321, 173] width 303 height 32
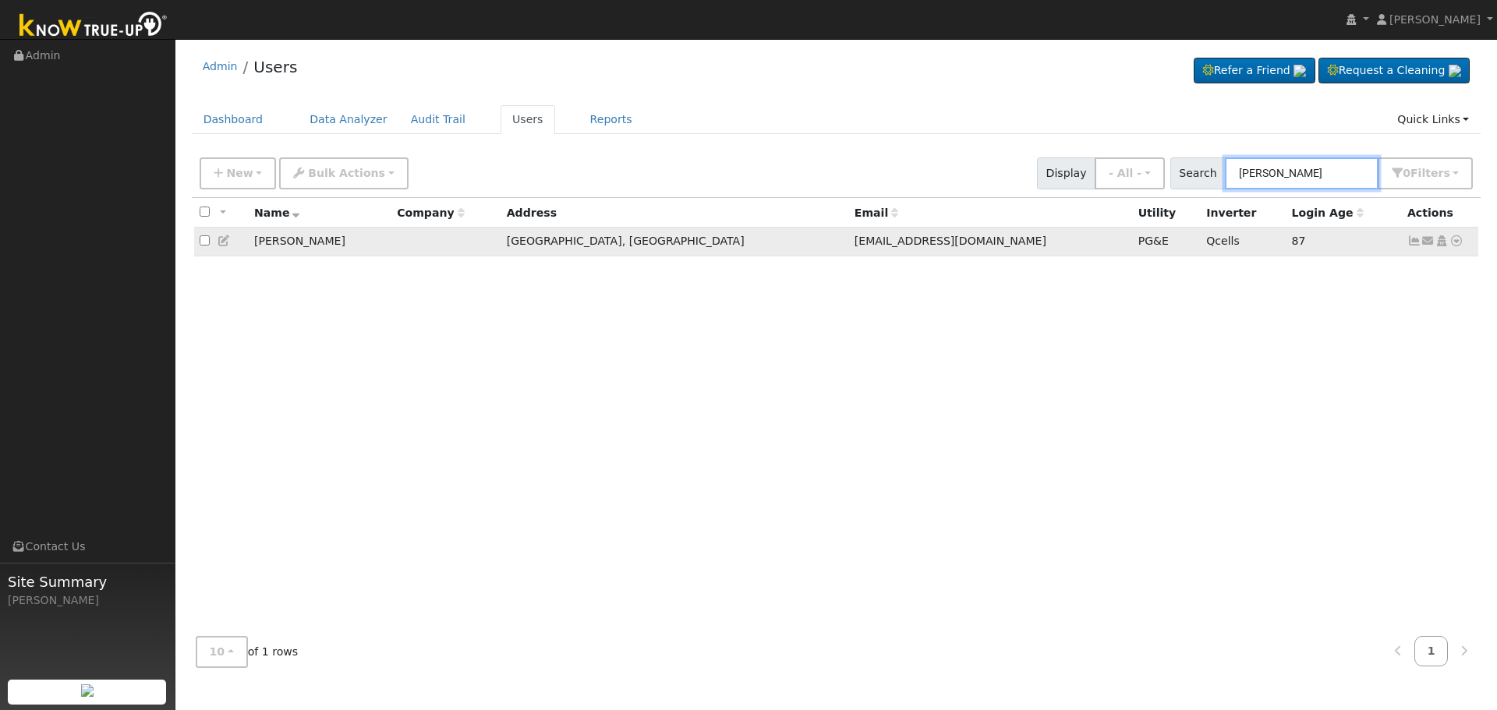
type input "[PERSON_NAME]"
click at [1413, 242] on icon at bounding box center [1414, 240] width 14 height 11
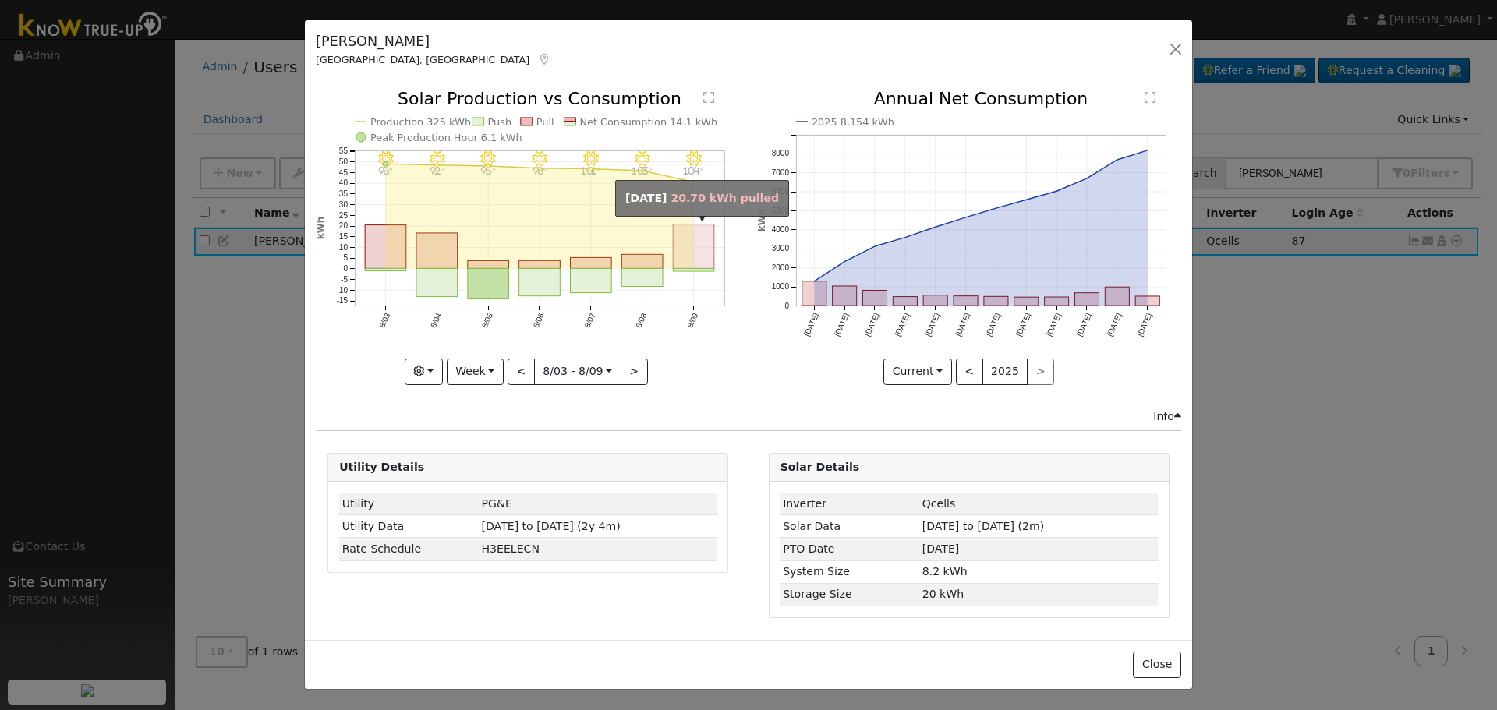
click at [688, 260] on rect "onclick=""" at bounding box center [694, 247] width 41 height 44
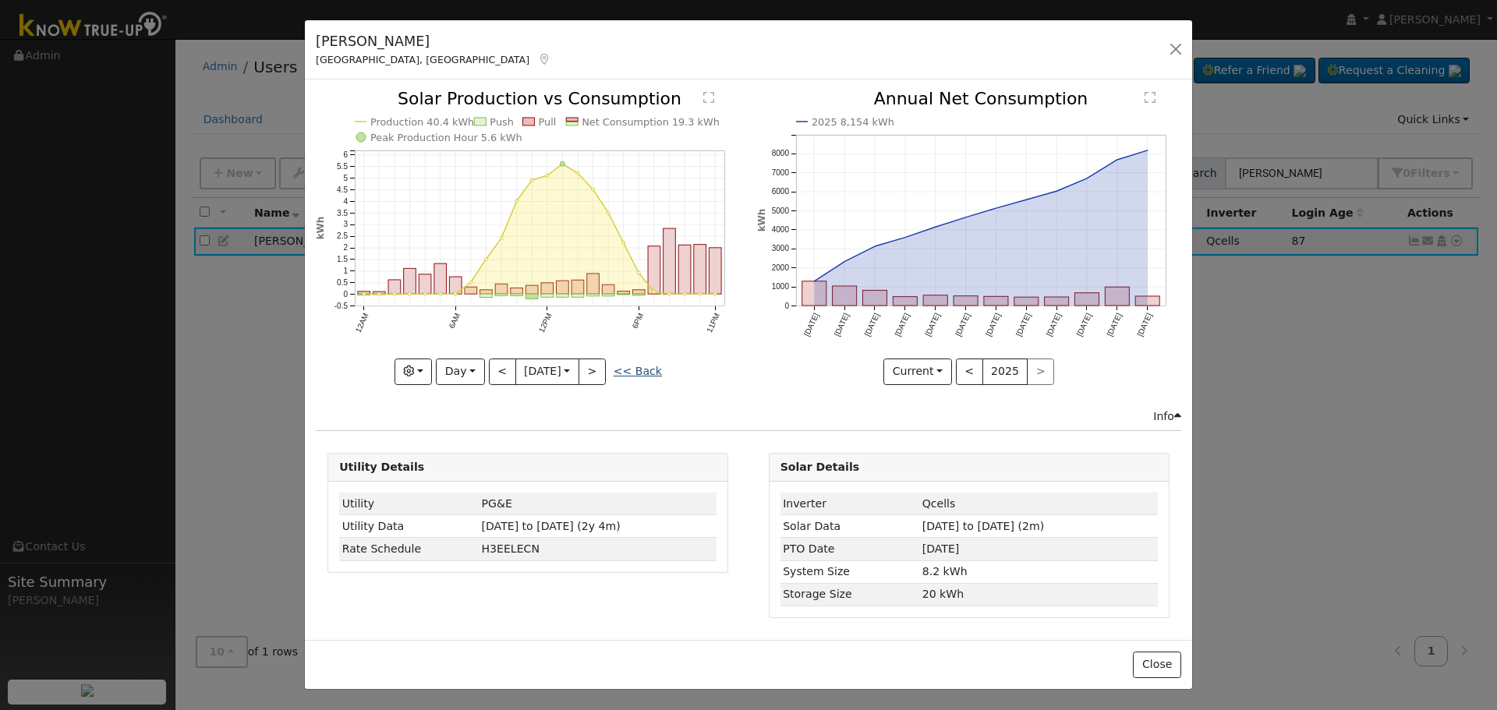
click at [643, 366] on link "<< Back" at bounding box center [638, 371] width 48 height 12
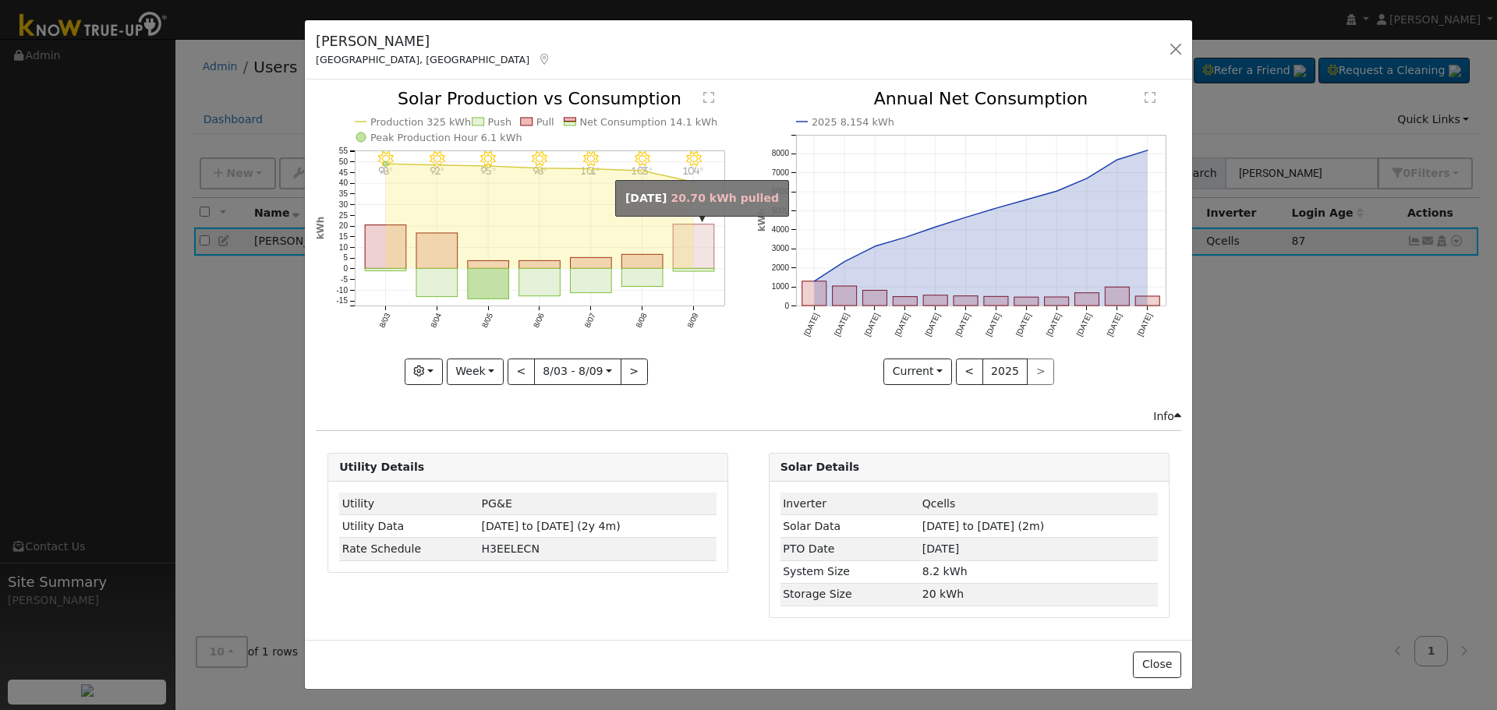
click at [682, 233] on rect "onclick=""" at bounding box center [694, 247] width 41 height 44
type input "[DATE]"
